Goal: Information Seeking & Learning: Learn about a topic

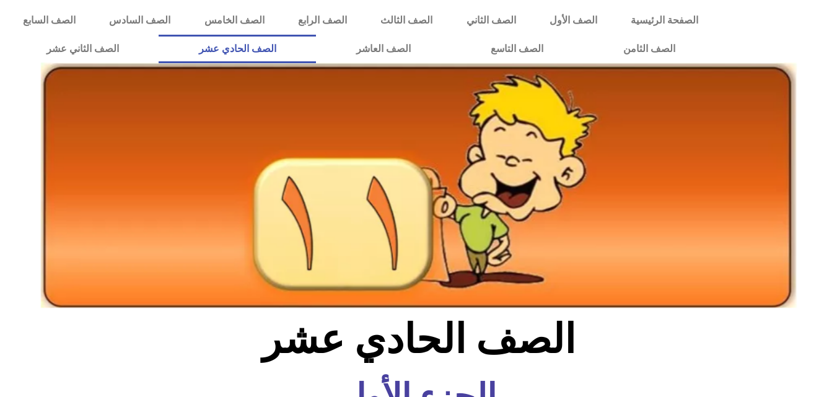
scroll to position [758, 0]
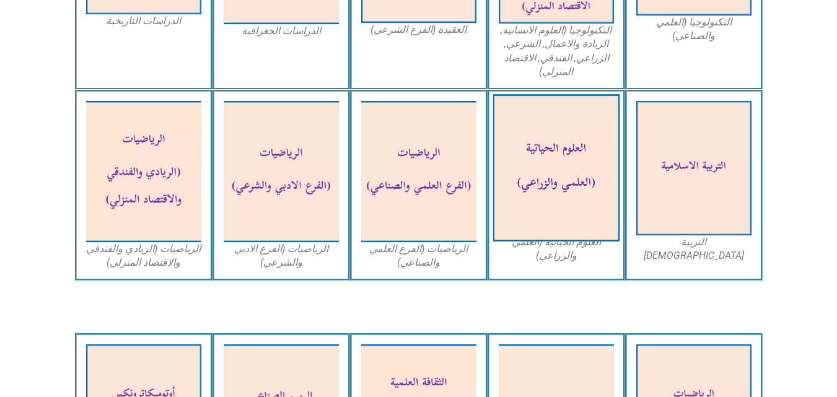
click at [587, 203] on img at bounding box center [555, 168] width 127 height 147
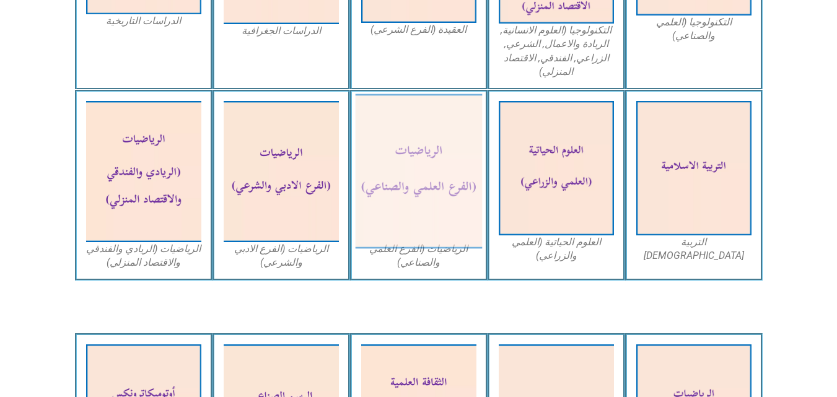
click at [422, 180] on img at bounding box center [418, 171] width 127 height 155
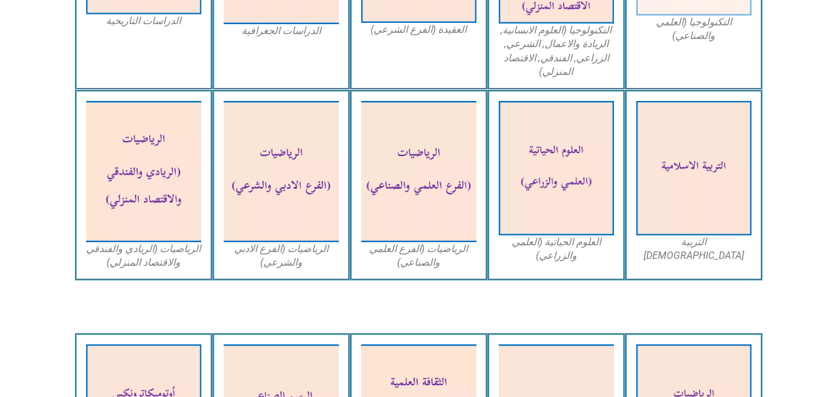
click at [699, 23] on figcaption "التكنولوجيا (العلمي والصناعي)" at bounding box center [693, 29] width 115 height 28
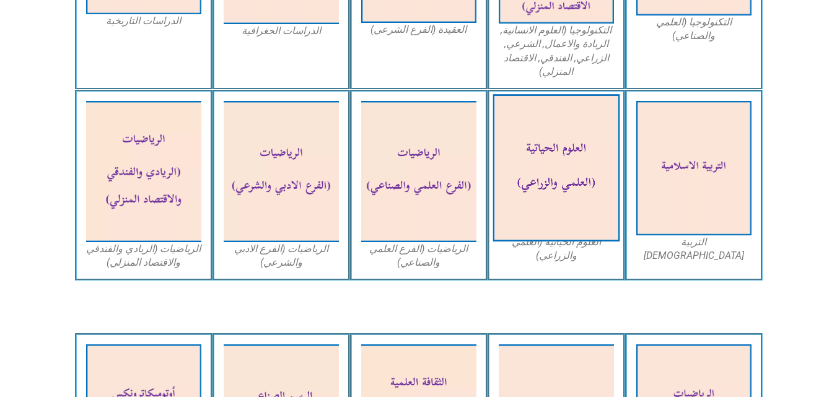
click at [616, 174] on img at bounding box center [555, 168] width 127 height 147
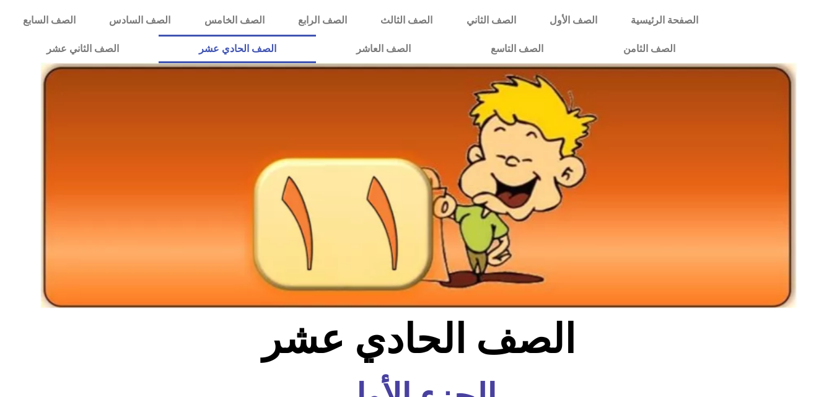
scroll to position [758, 0]
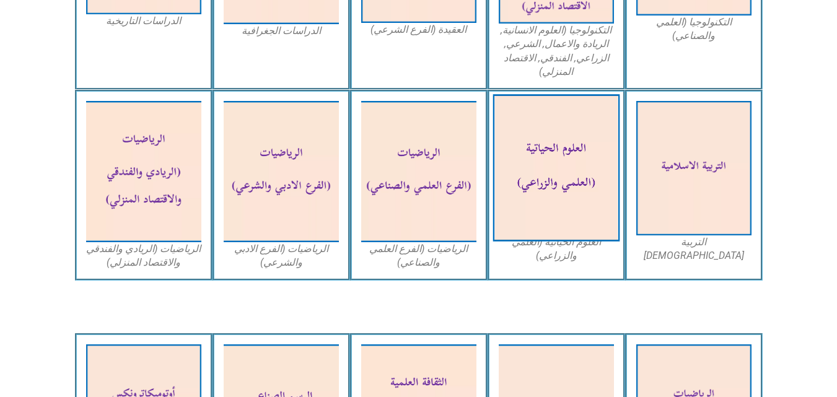
click at [559, 160] on img at bounding box center [555, 168] width 127 height 147
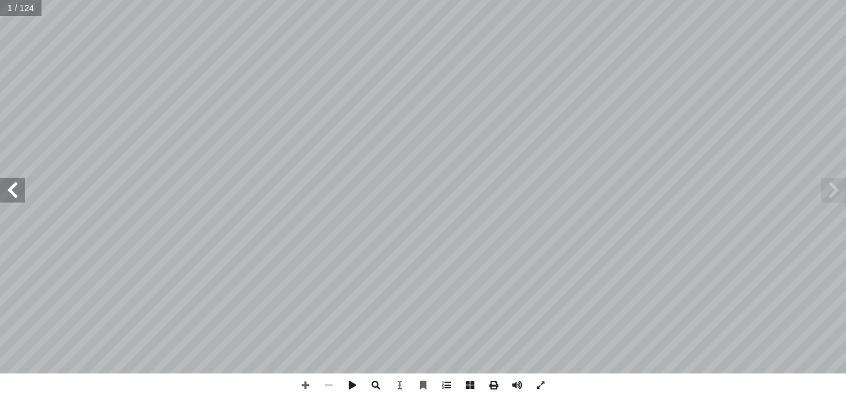
click at [3, 199] on span at bounding box center [12, 190] width 25 height 25
click at [2, 202] on span at bounding box center [12, 190] width 25 height 25
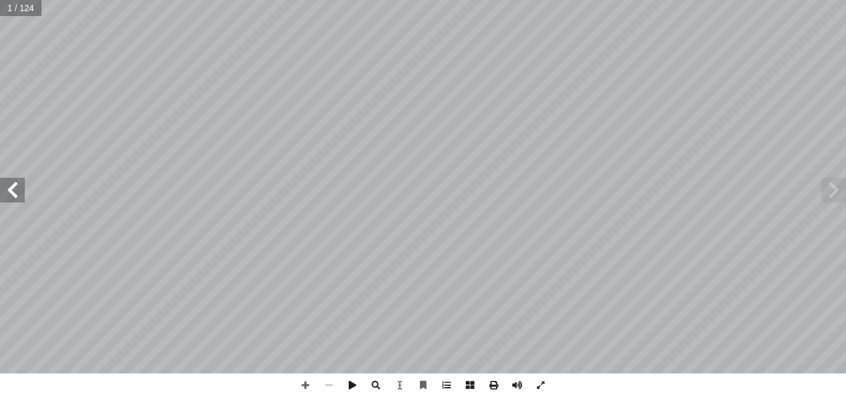
click at [2, 202] on span at bounding box center [12, 190] width 25 height 25
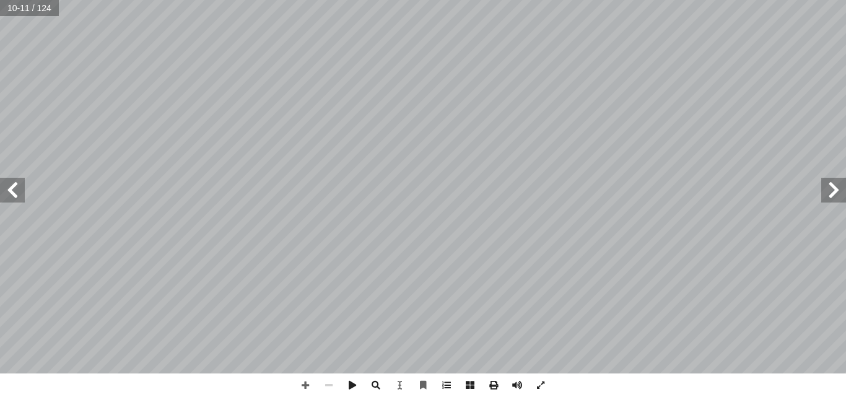
click at [2, 202] on span at bounding box center [12, 190] width 25 height 25
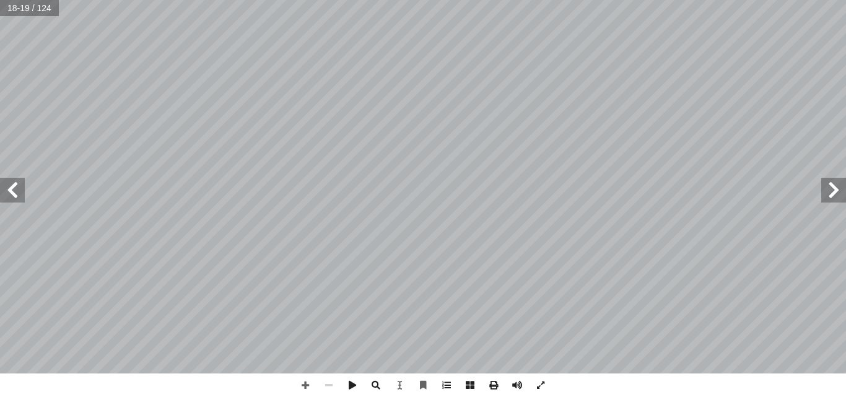
click at [2, 202] on span at bounding box center [12, 190] width 25 height 25
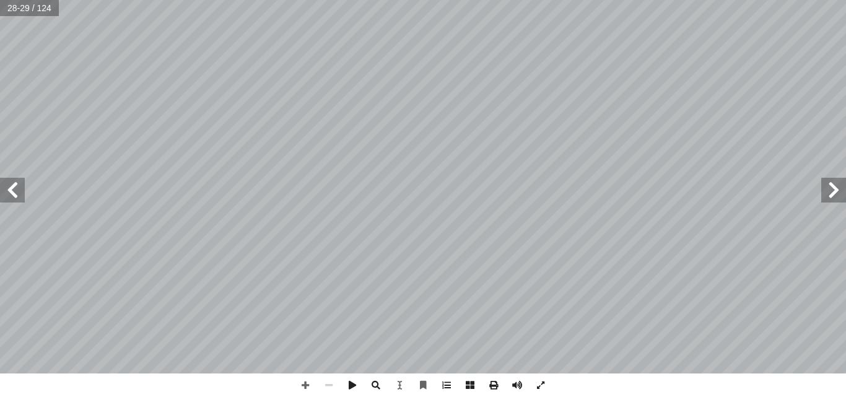
click at [2, 202] on span at bounding box center [12, 190] width 25 height 25
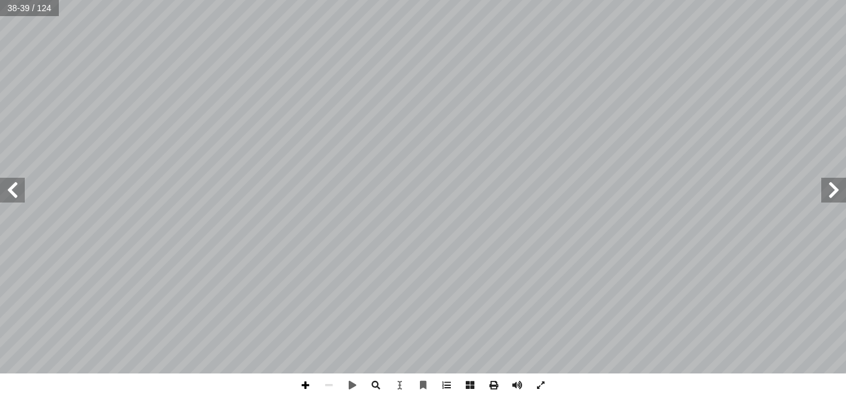
click at [302, 387] on span at bounding box center [306, 385] width 24 height 24
click at [622, 380] on div "34 8 تية من حاملات الطاقة في الخلايا الحية؟ آ المواد ال� ّ ي أ ا ج) البروتينات.…" at bounding box center [423, 198] width 846 height 397
click at [10, 201] on span at bounding box center [12, 190] width 25 height 25
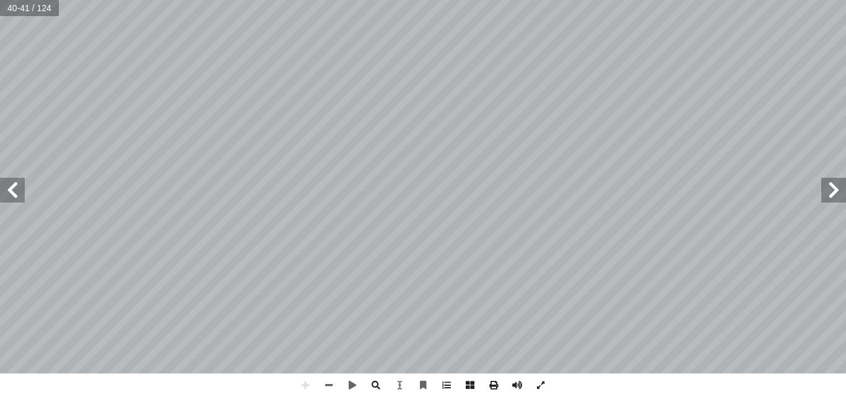
click at [845, 0] on html "الصفحة الرئيسية الصف الأول الصف الثاني الصف الثالث الصف الرابع الصف الخامس الصف…" at bounding box center [423, 56] width 846 height 113
click at [12, 183] on span at bounding box center [12, 190] width 25 height 25
click at [305, 382] on span at bounding box center [306, 385] width 24 height 24
click at [409, 113] on html "الصفحة الرئيسية الصف الأول الصف الثاني الصف الثالث الصف الرابع الصف الخامس الصف…" at bounding box center [423, 56] width 846 height 113
click at [307, 390] on span at bounding box center [306, 385] width 24 height 24
